Goal: Task Accomplishment & Management: Manage account settings

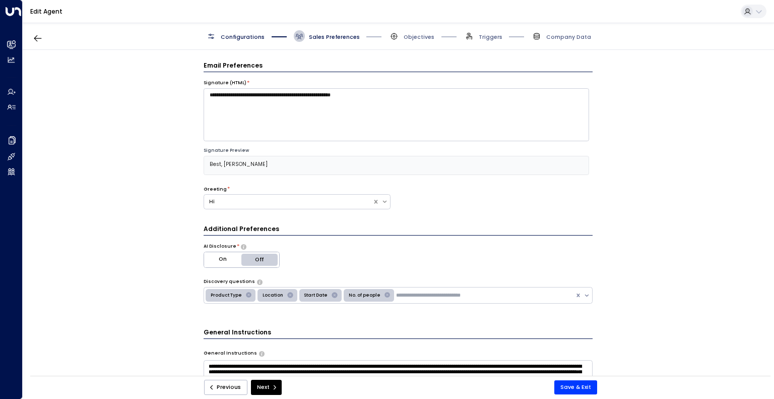
scroll to position [456, 0]
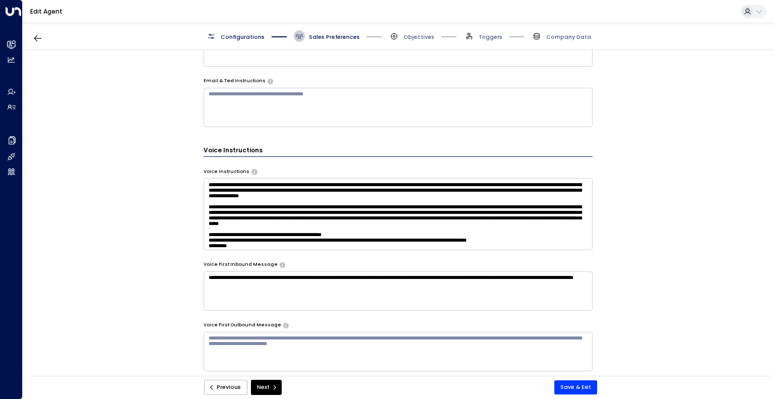
click at [640, 163] on div "**********" at bounding box center [398, 215] width 751 height 331
click at [302, 247] on textarea at bounding box center [399, 214] width 390 height 72
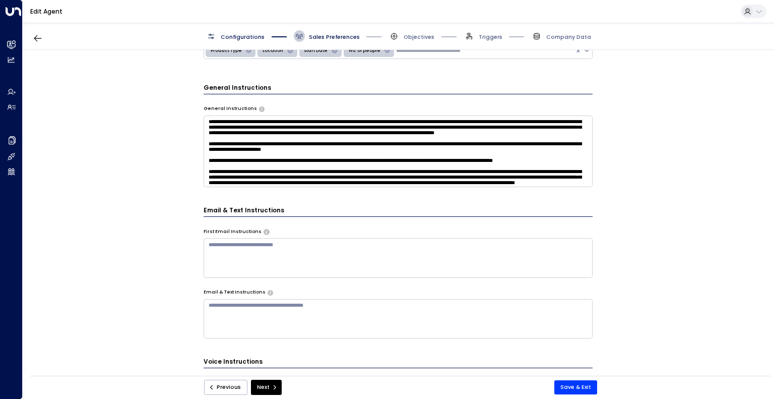
scroll to position [204, 0]
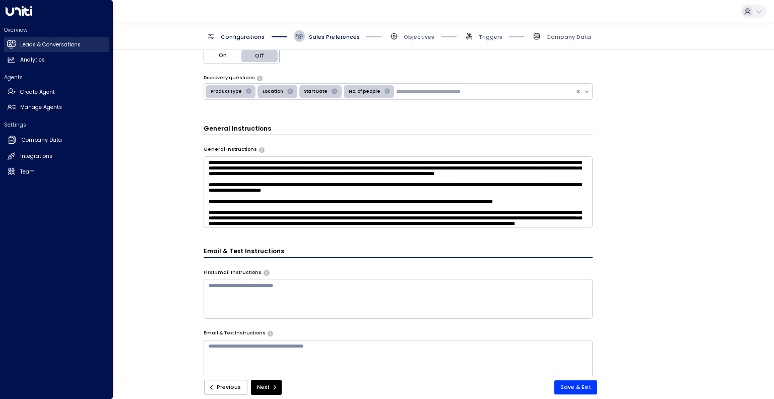
click at [11, 39] on link "Leads & Conversations Leads & Conversations" at bounding box center [56, 44] width 105 height 15
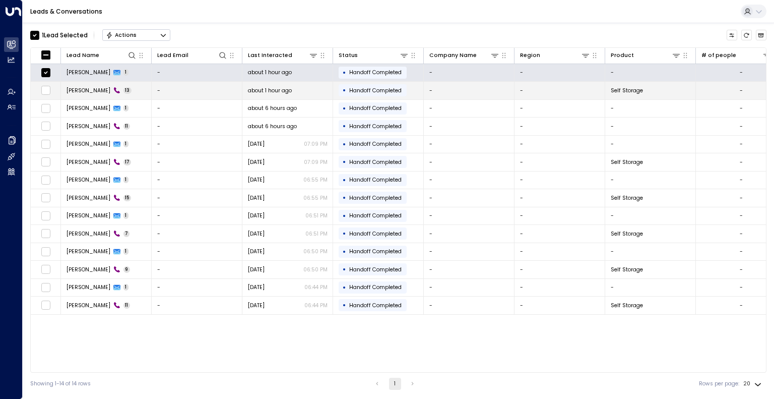
click at [47, 95] on td at bounding box center [46, 91] width 30 height 18
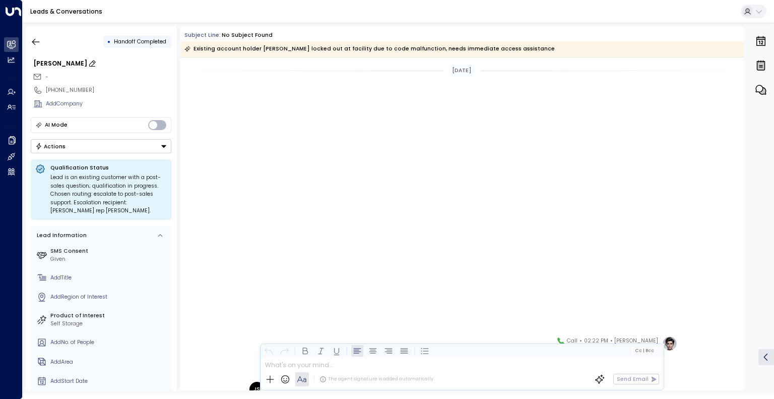
scroll to position [339, 0]
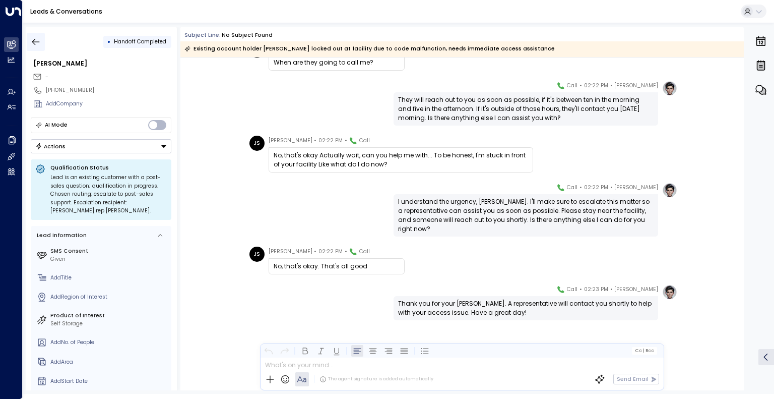
click at [33, 34] on button "button" at bounding box center [36, 42] width 18 height 18
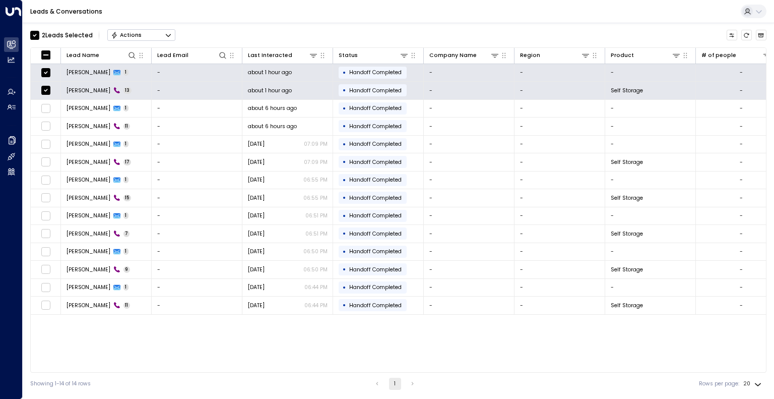
click at [149, 42] on div "2 Lead s Selected Actions" at bounding box center [102, 35] width 145 height 17
click at [151, 36] on button "Actions" at bounding box center [141, 35] width 68 height 12
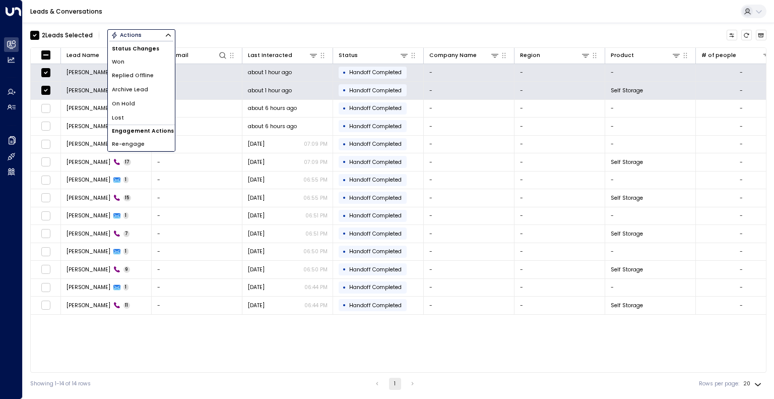
click at [156, 86] on li "Archive Lead" at bounding box center [141, 90] width 67 height 14
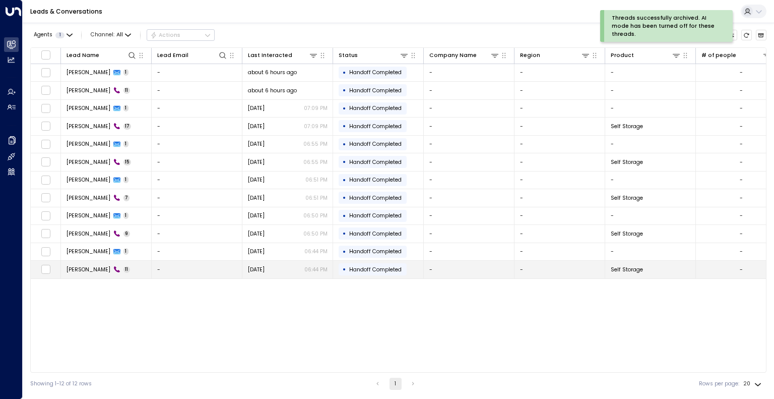
click at [190, 271] on td "-" at bounding box center [197, 270] width 91 height 18
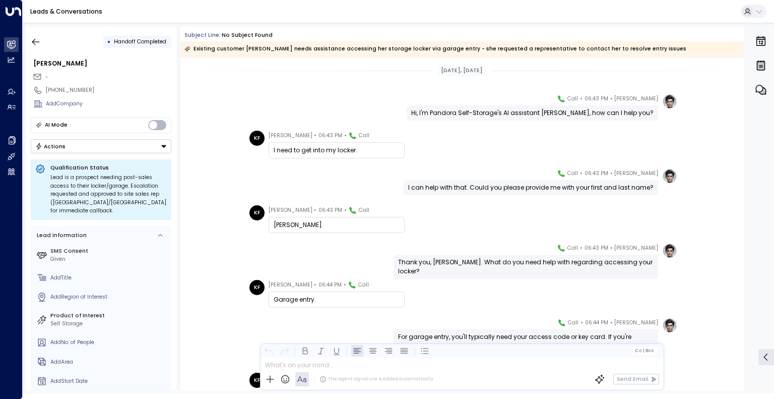
click at [462, 228] on div "KF [PERSON_NAME] • 06:43 PM • Call [PERSON_NAME]." at bounding box center [463, 219] width 428 height 28
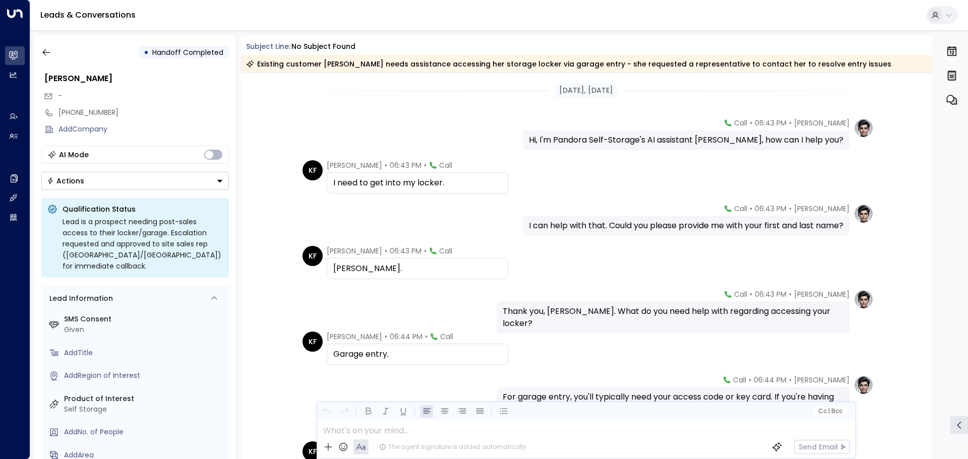
click at [774, 398] on div "[PERSON_NAME] • 06:44 PM • Call For garage entry, you'll typically need your ac…" at bounding box center [684, 403] width 377 height 56
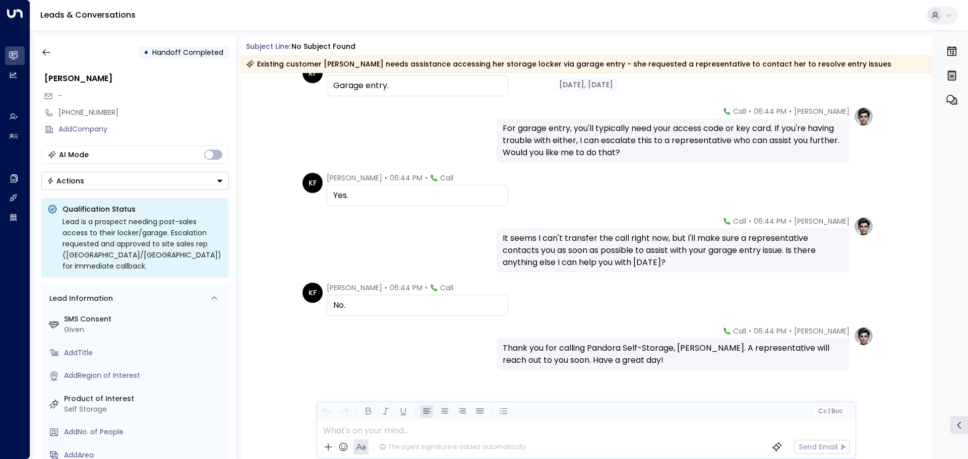
scroll to position [281, 0]
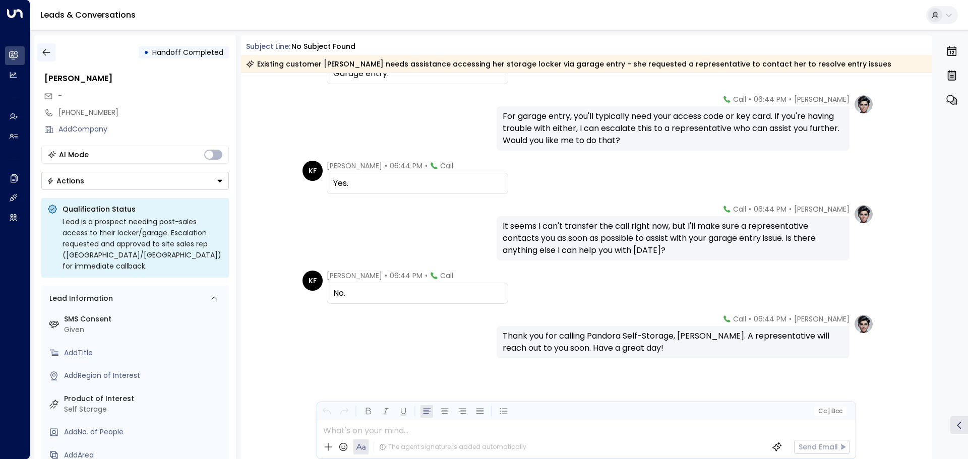
click at [50, 51] on icon "button" at bounding box center [46, 52] width 10 height 10
